Goal: Task Accomplishment & Management: Complete application form

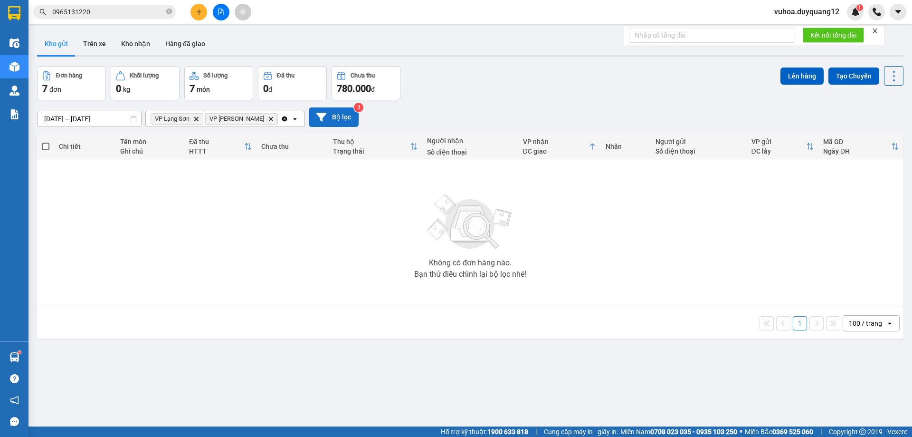
click at [315, 112] on button "Bộ lọc" at bounding box center [334, 116] width 50 height 19
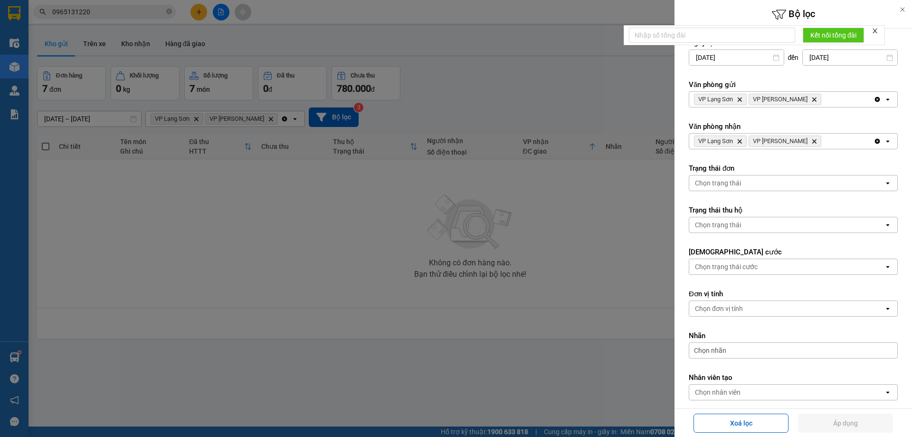
click at [829, 100] on div "VP Lạng Sơn Delete VP [PERSON_NAME]" at bounding box center [782, 99] width 184 height 15
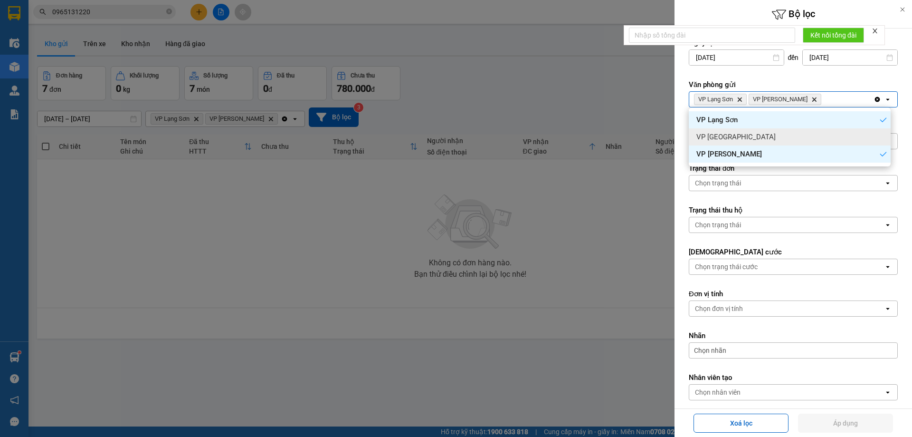
click at [828, 132] on div "VP [GEOGRAPHIC_DATA]" at bounding box center [790, 136] width 202 height 17
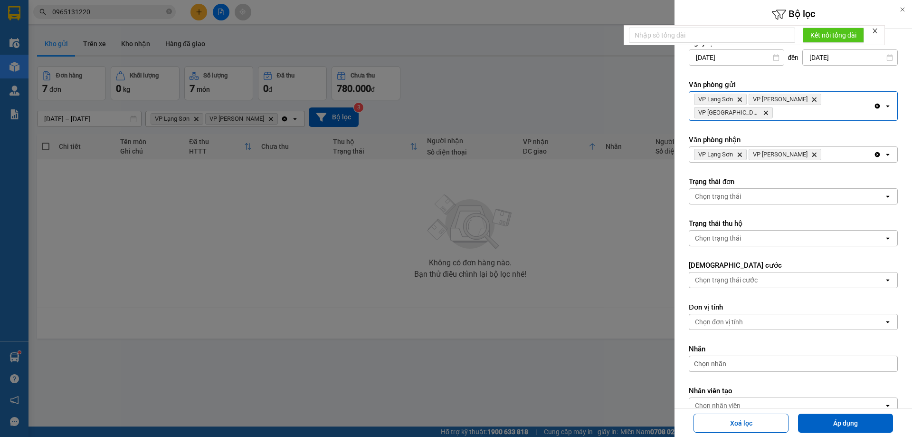
click at [834, 147] on div "VP Lạng Sơn Delete VP [PERSON_NAME]" at bounding box center [782, 154] width 184 height 15
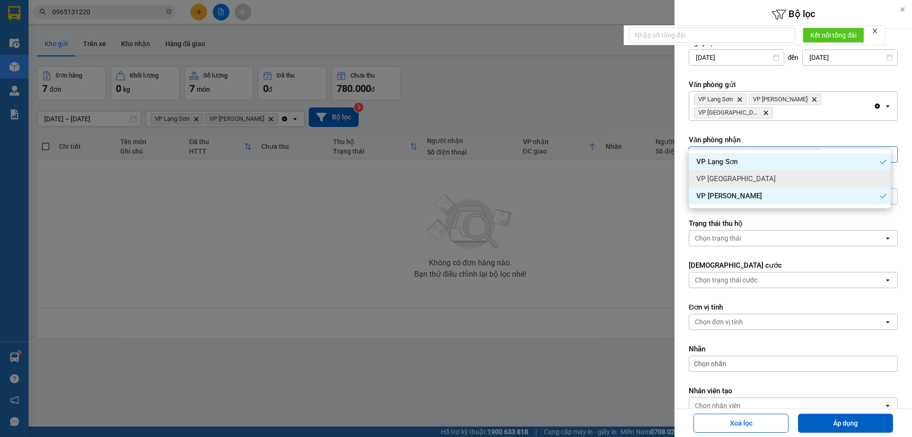
click at [822, 171] on div "VP [GEOGRAPHIC_DATA]" at bounding box center [790, 178] width 202 height 17
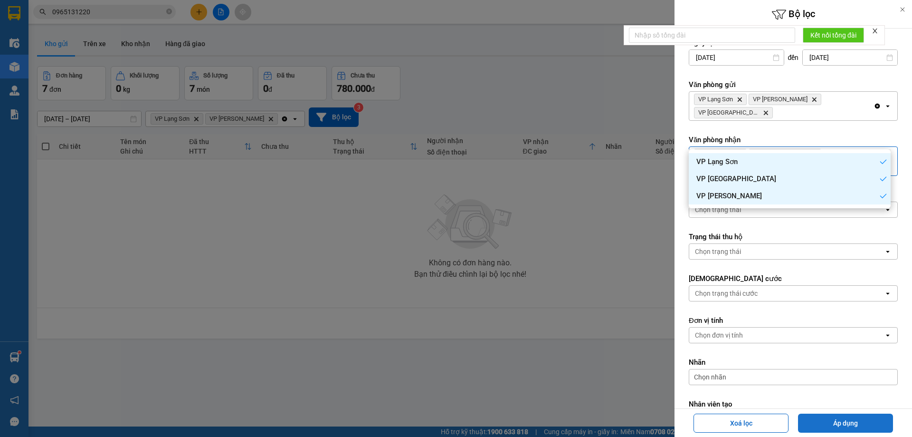
click at [859, 422] on button "Áp dụng" at bounding box center [845, 422] width 95 height 19
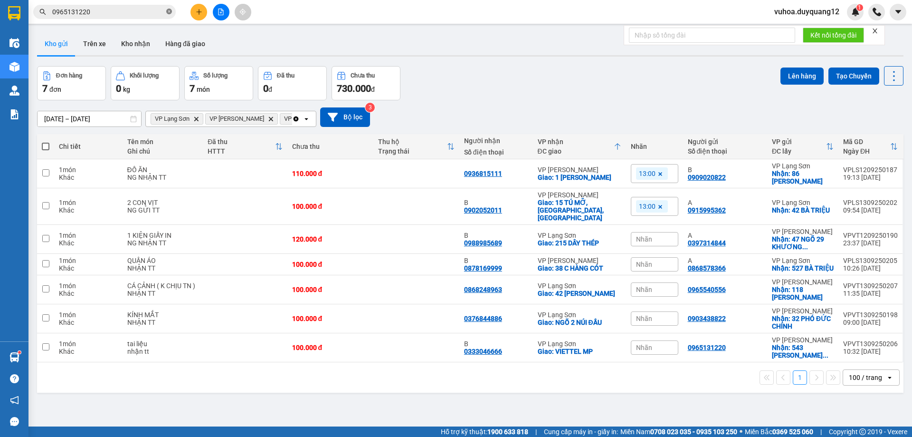
click at [170, 14] on icon "close-circle" at bounding box center [169, 12] width 6 height 6
paste input "0822322550"
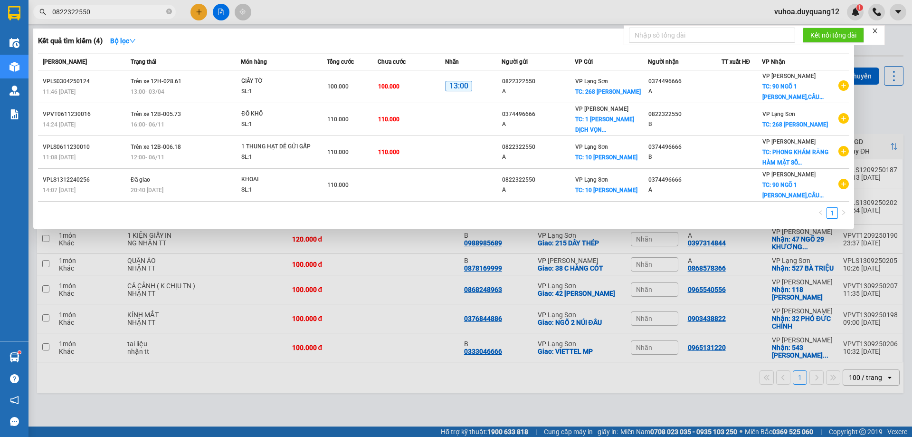
type input "0822322550"
click at [205, 14] on div at bounding box center [456, 218] width 912 height 437
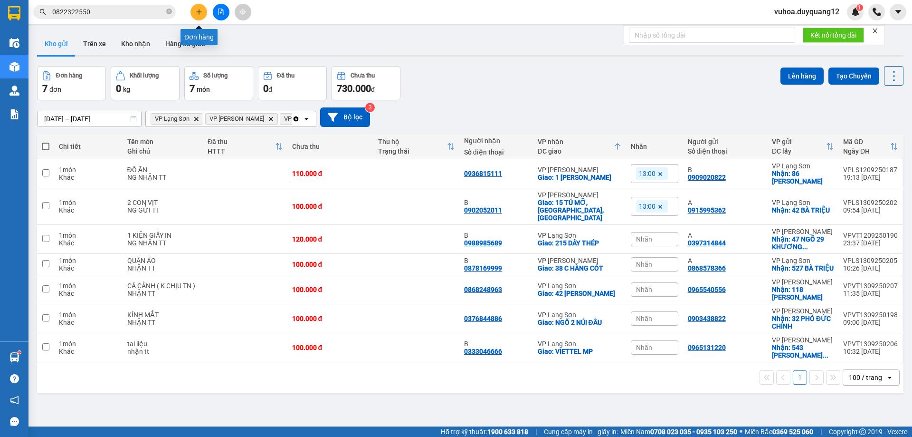
click at [198, 16] on button at bounding box center [199, 12] width 17 height 17
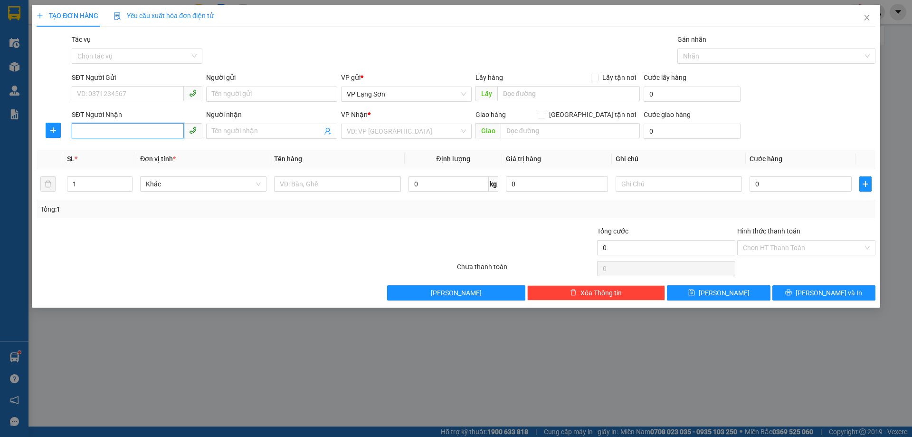
paste input "0822322550"
type input "0822322550"
click at [144, 93] on input "SĐT Người Gửi" at bounding box center [128, 93] width 112 height 15
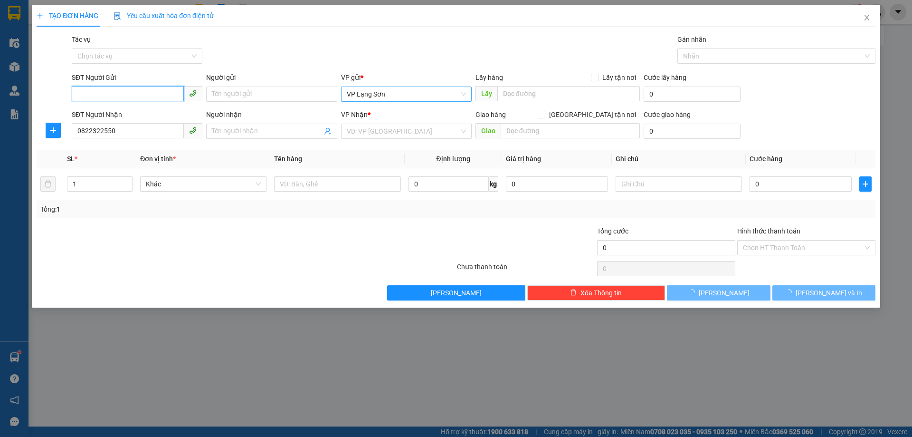
click at [360, 93] on span "VP Lạng Sơn" at bounding box center [406, 94] width 119 height 14
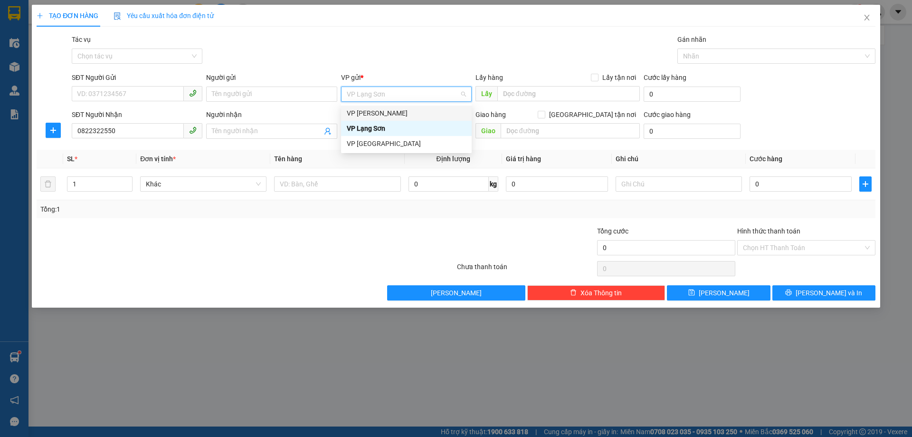
click at [364, 114] on div "VP [PERSON_NAME]" at bounding box center [406, 113] width 119 height 10
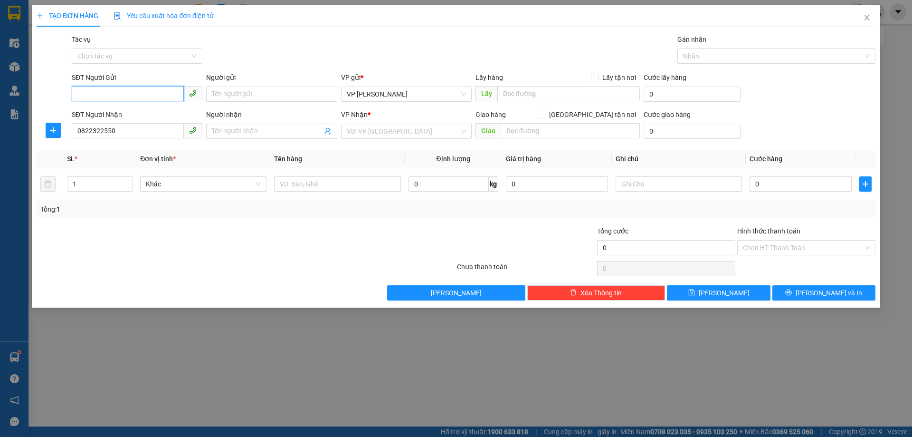
click at [149, 96] on input "SĐT Người Gửi" at bounding box center [128, 93] width 112 height 15
click at [403, 134] on input "search" at bounding box center [403, 131] width 113 height 14
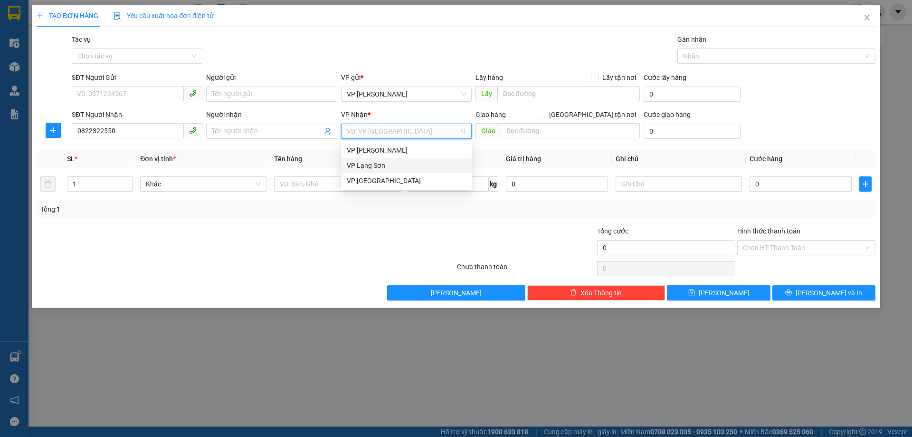
click at [380, 161] on div "VP Lạng Sơn" at bounding box center [406, 165] width 119 height 10
click at [145, 96] on input "SĐT Người Gửi" at bounding box center [128, 93] width 112 height 15
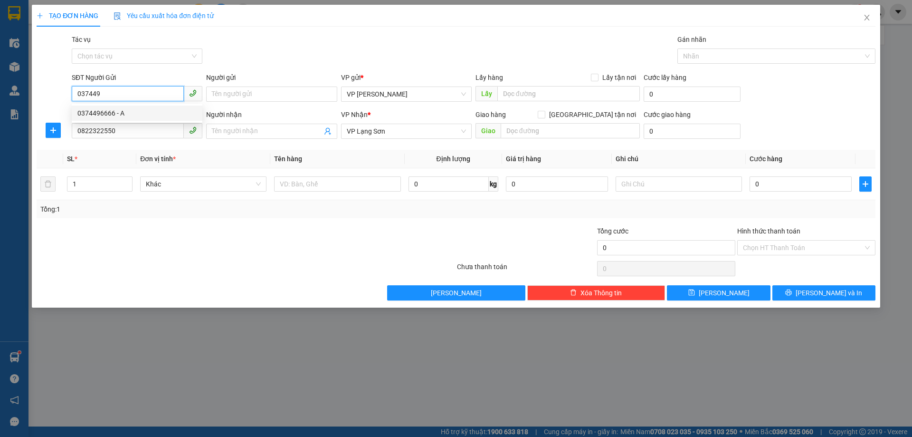
click at [113, 111] on div "0374496666 - A" at bounding box center [136, 113] width 119 height 10
type input "0374496666"
type input "A"
checkbox input "true"
type input "[STREET_ADDRESS][PERSON_NAME]"
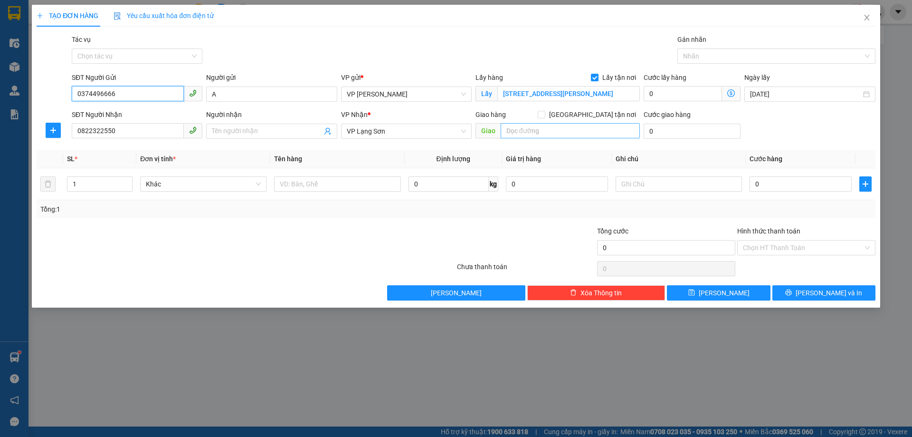
type input "0374496666"
click at [526, 133] on input "text" at bounding box center [570, 130] width 139 height 15
type input "268 [PERSON_NAME]"
click at [545, 112] on input "[GEOGRAPHIC_DATA] tận nơi" at bounding box center [541, 114] width 7 height 7
checkbox input "true"
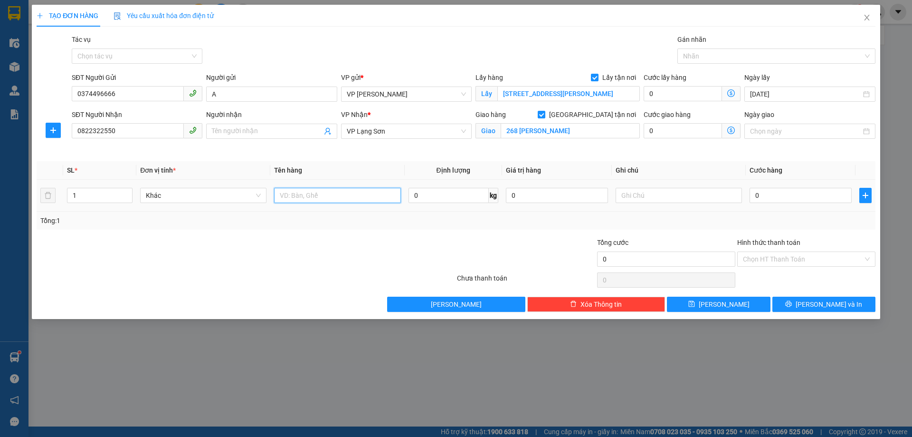
click at [349, 200] on input "text" at bounding box center [337, 195] width 126 height 15
type input "D"
type input "Đ"
click at [763, 198] on input "0" at bounding box center [801, 195] width 102 height 15
type input "1"
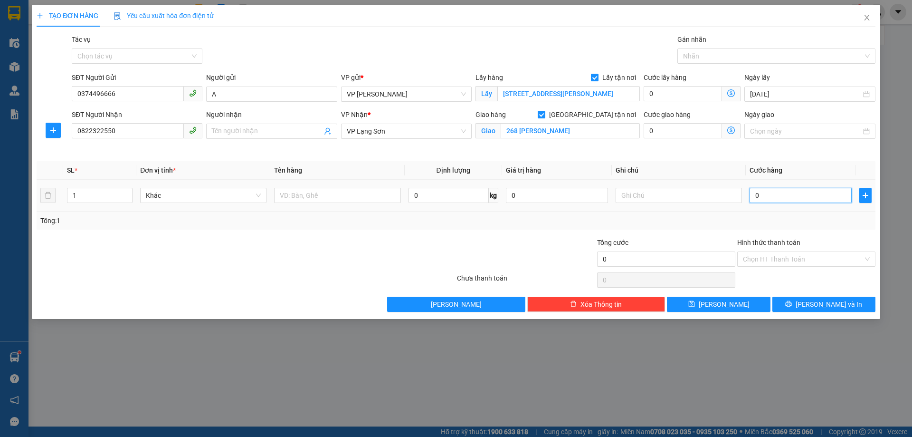
type input "1"
type input "10"
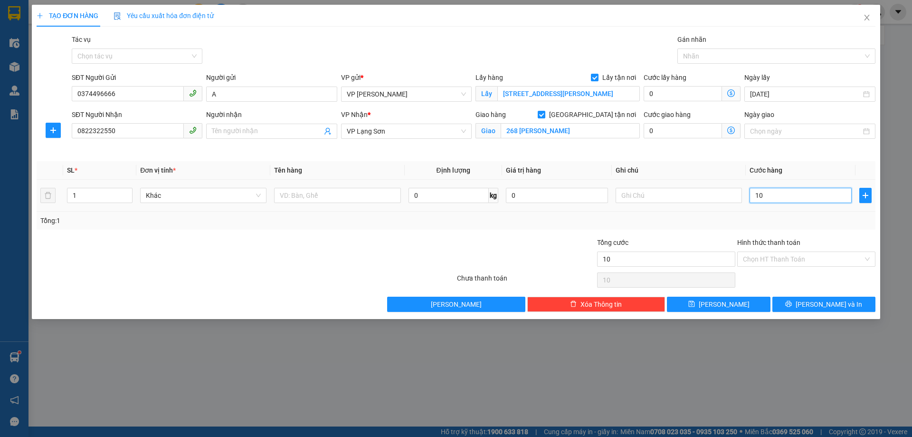
type input "100"
click at [769, 194] on input "100" at bounding box center [801, 195] width 102 height 15
type input "100.000"
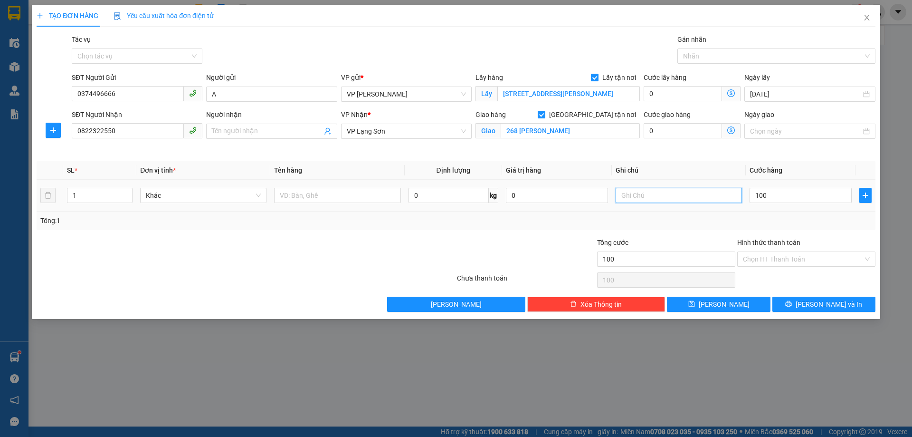
type input "100.000"
click at [716, 200] on input "text" at bounding box center [679, 195] width 126 height 15
type input "NHẬN TT"
click at [332, 199] on input "text" at bounding box center [337, 195] width 126 height 15
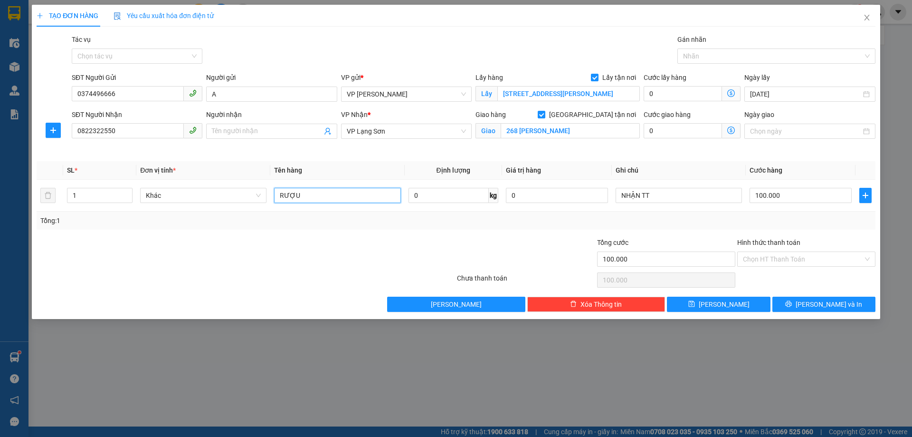
type input "RƯỢU"
click at [746, 307] on button "[PERSON_NAME]" at bounding box center [718, 304] width 103 height 15
click at [78, 131] on input "0822322550" at bounding box center [128, 130] width 112 height 15
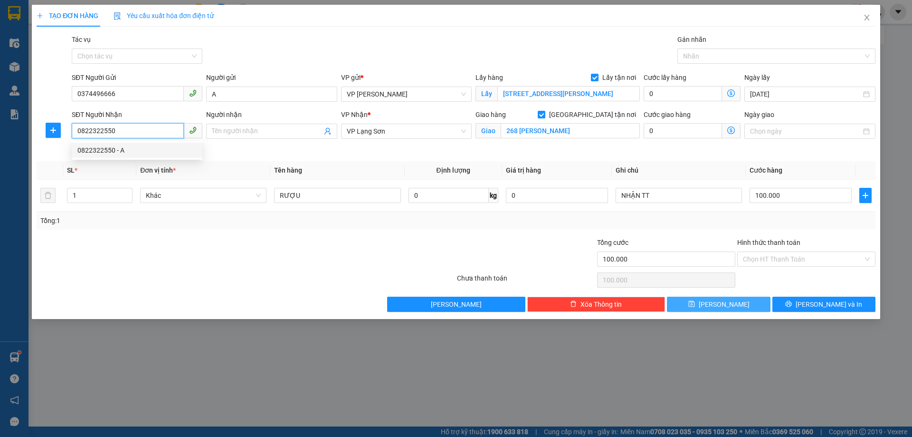
type input "0822322550"
click at [695, 307] on span "save" at bounding box center [692, 304] width 7 height 8
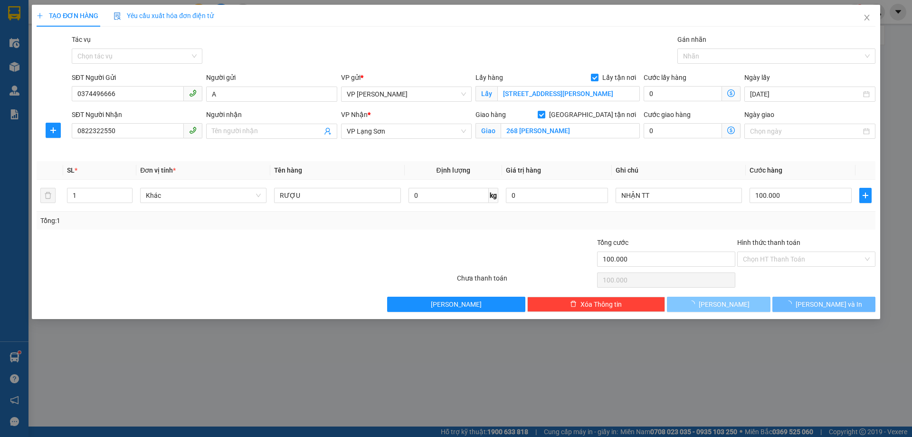
checkbox input "false"
type input "0"
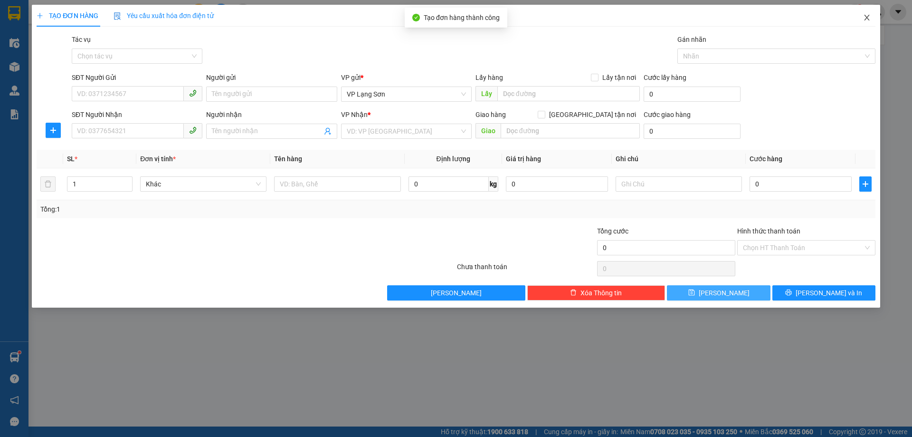
click at [868, 19] on icon "close" at bounding box center [866, 18] width 5 height 6
